Goal: Transaction & Acquisition: Obtain resource

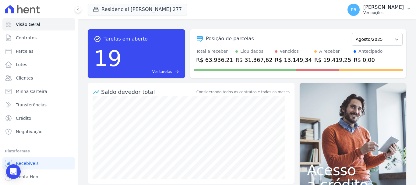
click at [378, 11] on p "Ver opções" at bounding box center [383, 12] width 41 height 5
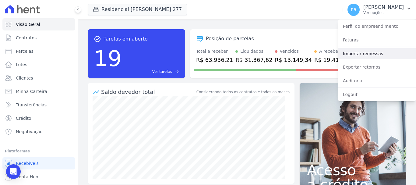
click at [376, 53] on link "Importar remessas" at bounding box center [377, 53] width 78 height 11
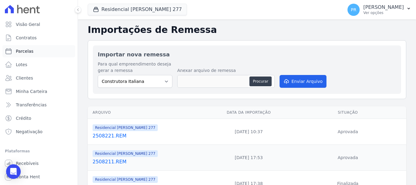
click at [26, 53] on span "Parcelas" at bounding box center [25, 51] width 18 height 6
select select
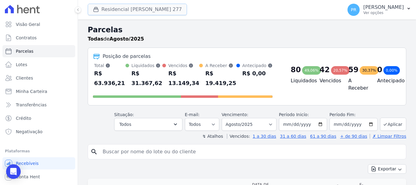
click at [158, 8] on button "Residencial [PERSON_NAME] 277" at bounding box center [137, 10] width 99 height 12
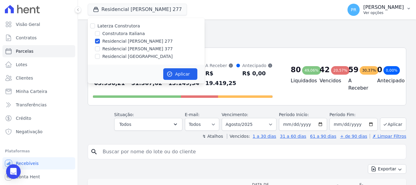
click at [382, 7] on p "[PERSON_NAME]" at bounding box center [383, 7] width 41 height 6
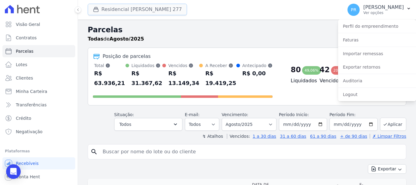
click at [162, 10] on button "Residencial [PERSON_NAME] 277" at bounding box center [137, 10] width 99 height 12
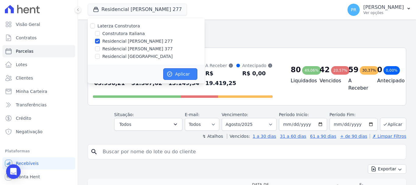
click at [184, 73] on button "Aplicar" at bounding box center [180, 74] width 34 height 12
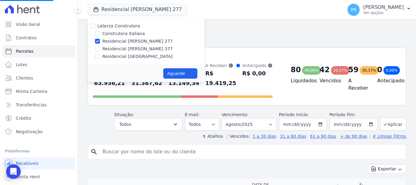
click at [231, 146] on input "search" at bounding box center [251, 152] width 305 height 12
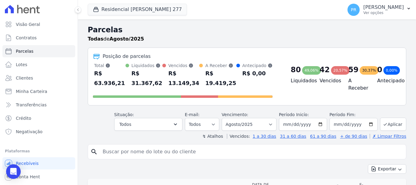
select select
click at [231, 146] on input "search" at bounding box center [251, 152] width 305 height 12
type input "flavia lav"
select select
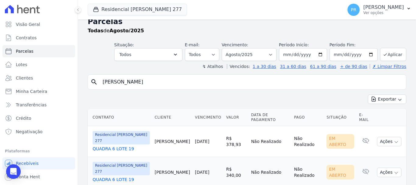
scroll to position [12, 0]
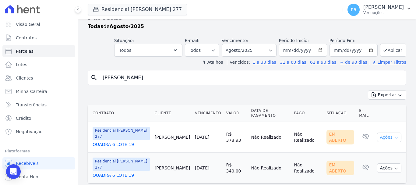
click at [395, 137] on icon "button" at bounding box center [396, 138] width 3 height 2
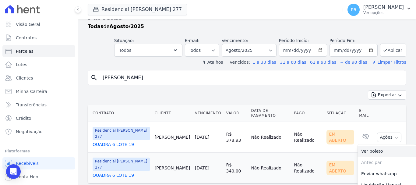
click at [382, 146] on link "Ver boleto" at bounding box center [387, 151] width 58 height 11
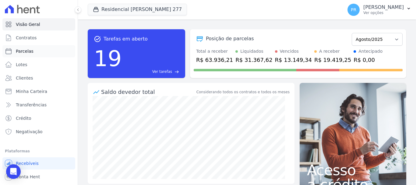
click at [31, 51] on span "Parcelas" at bounding box center [25, 51] width 18 height 6
select select
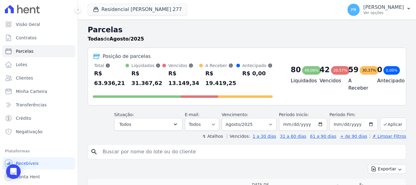
click at [192, 146] on input "search" at bounding box center [251, 152] width 305 height 12
type input "[PERSON_NAME]"
select select
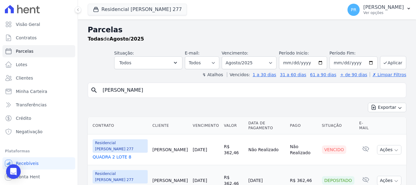
scroll to position [12, 0]
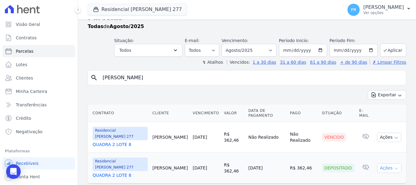
click at [387, 163] on button "Ações" at bounding box center [389, 167] width 24 height 9
click at [374, 176] on link "Ver boleto" at bounding box center [387, 181] width 58 height 11
click at [122, 172] on link "QUADRA 2 LOTE 8" at bounding box center [120, 175] width 55 height 6
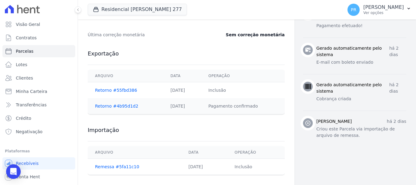
scroll to position [305, 0]
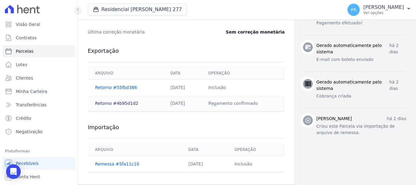
click at [116, 105] on link "Retorno #4b95d1d2" at bounding box center [116, 103] width 43 height 5
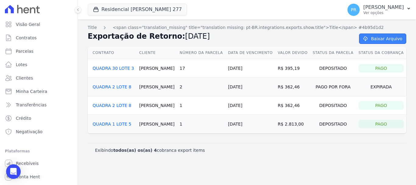
click at [367, 40] on icon at bounding box center [365, 38] width 6 height 5
